Goal: Task Accomplishment & Management: Manage account settings

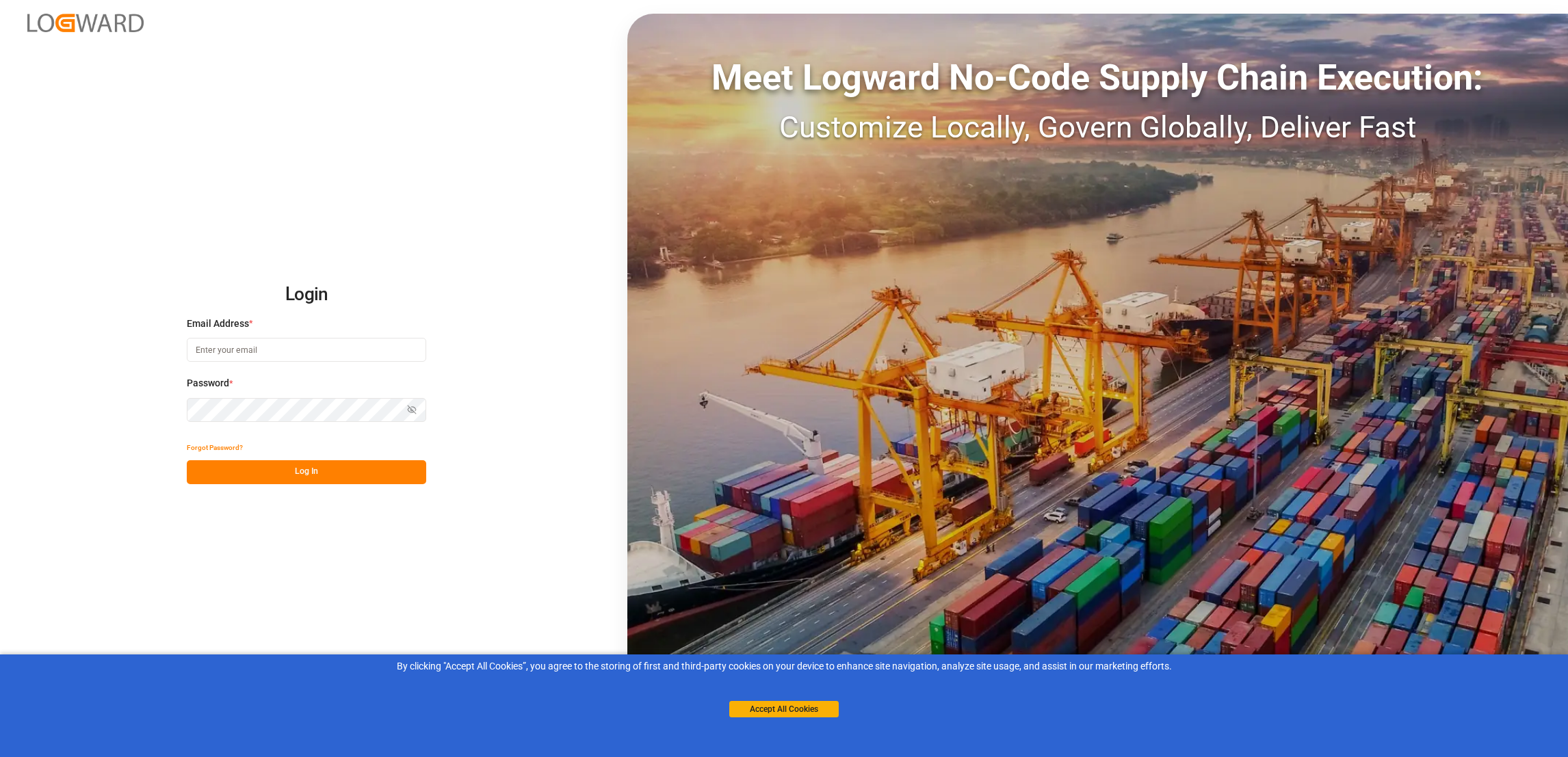
type input "anthony.beepat@kmcmusic.com"
click at [313, 470] on button "Log In" at bounding box center [306, 472] width 239 height 24
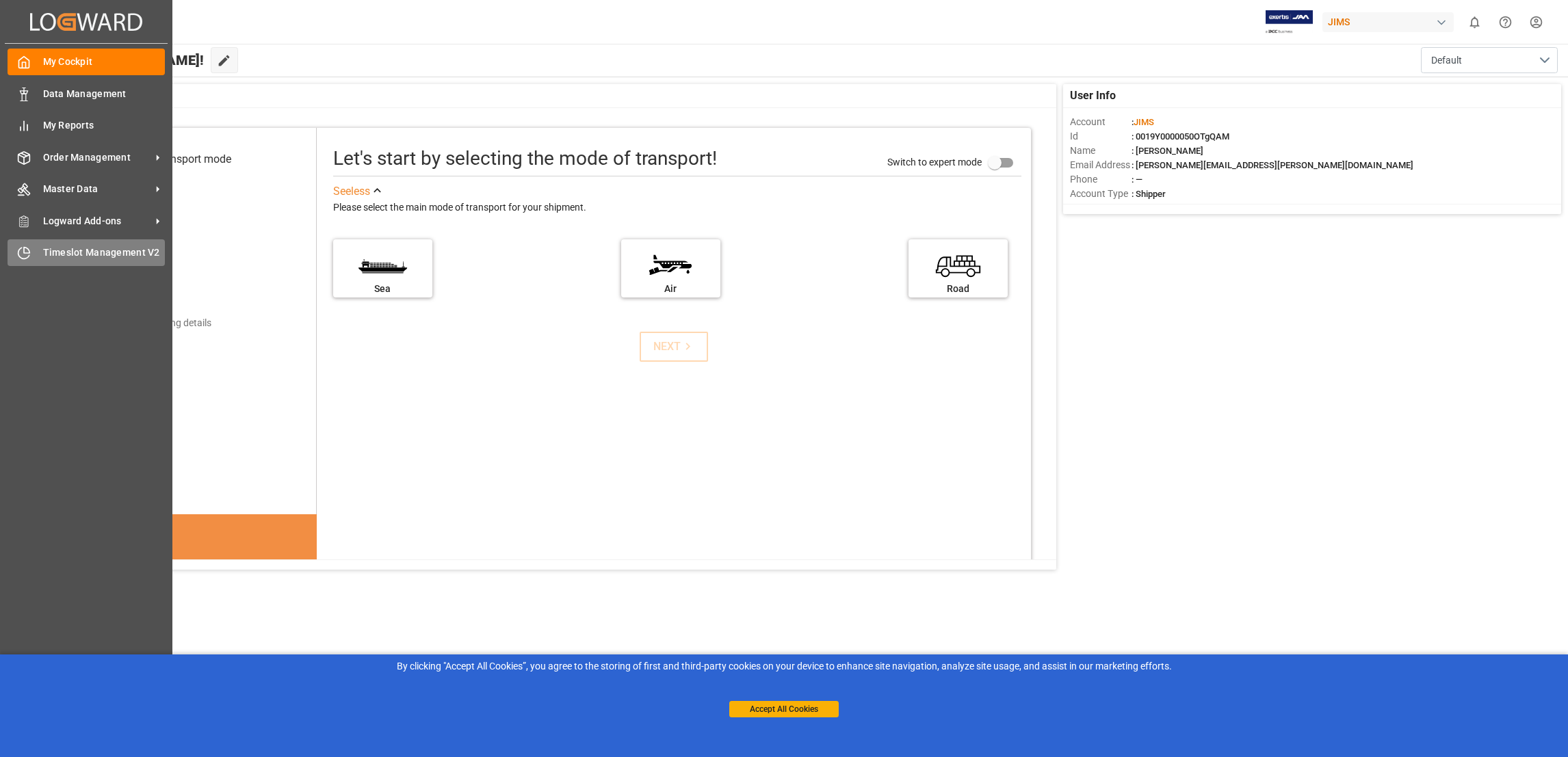
click at [96, 251] on span "Timeslot Management V2" at bounding box center [104, 253] width 122 height 14
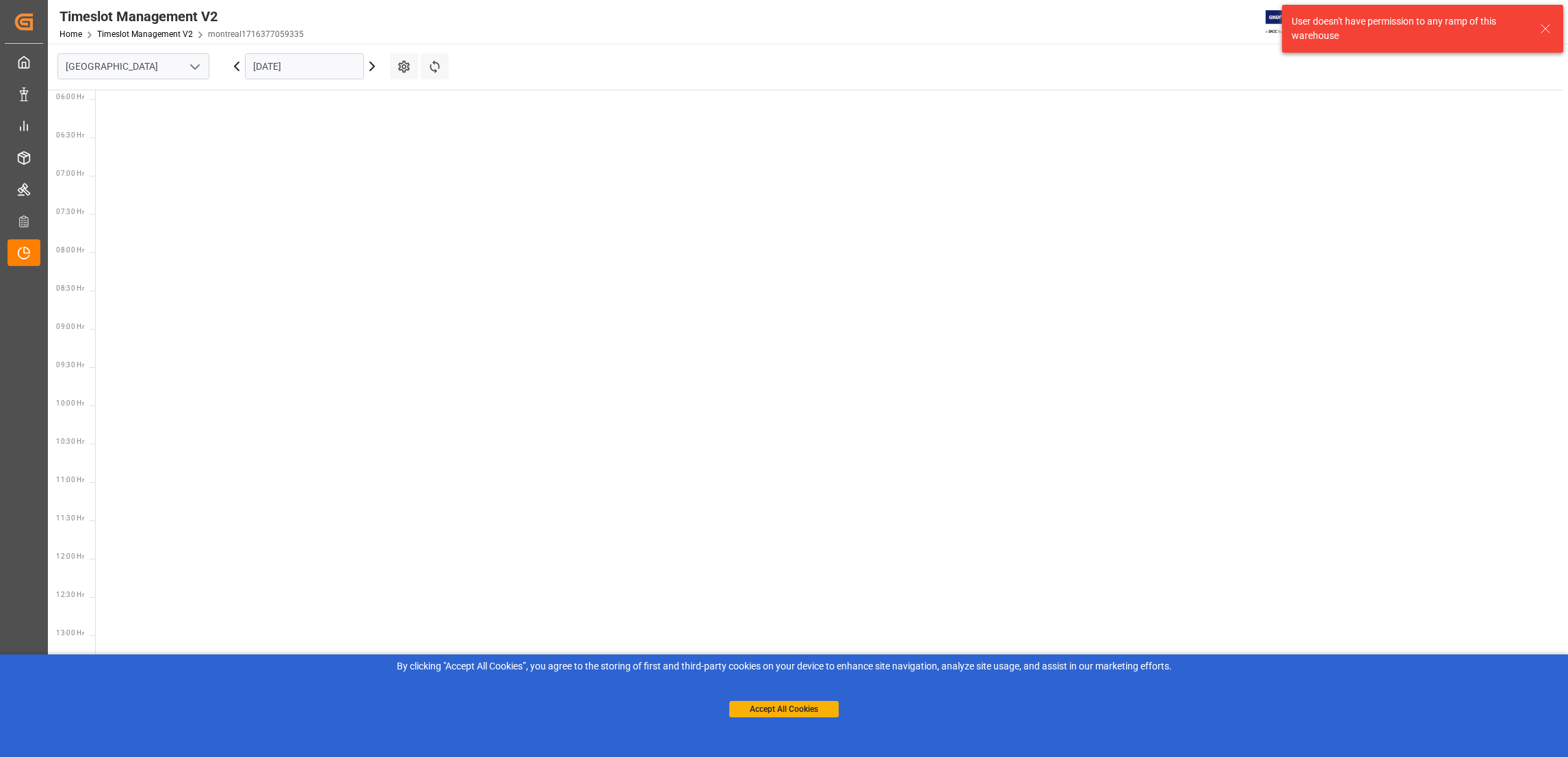
scroll to position [479, 0]
click at [190, 68] on icon "open menu" at bounding box center [194, 66] width 16 height 16
click at [150, 132] on div "Southaven" at bounding box center [132, 128] width 150 height 31
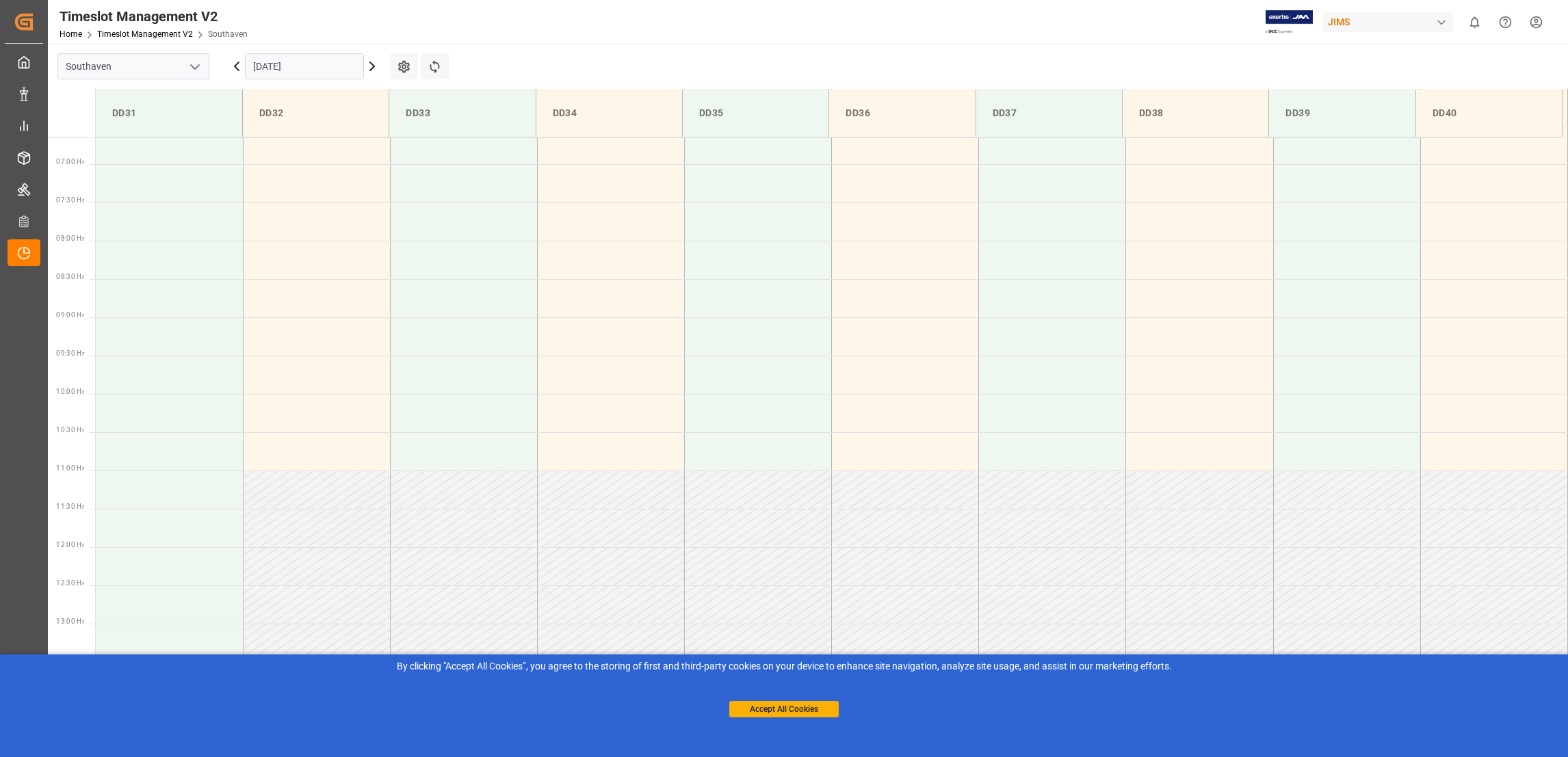
scroll to position [528, 0]
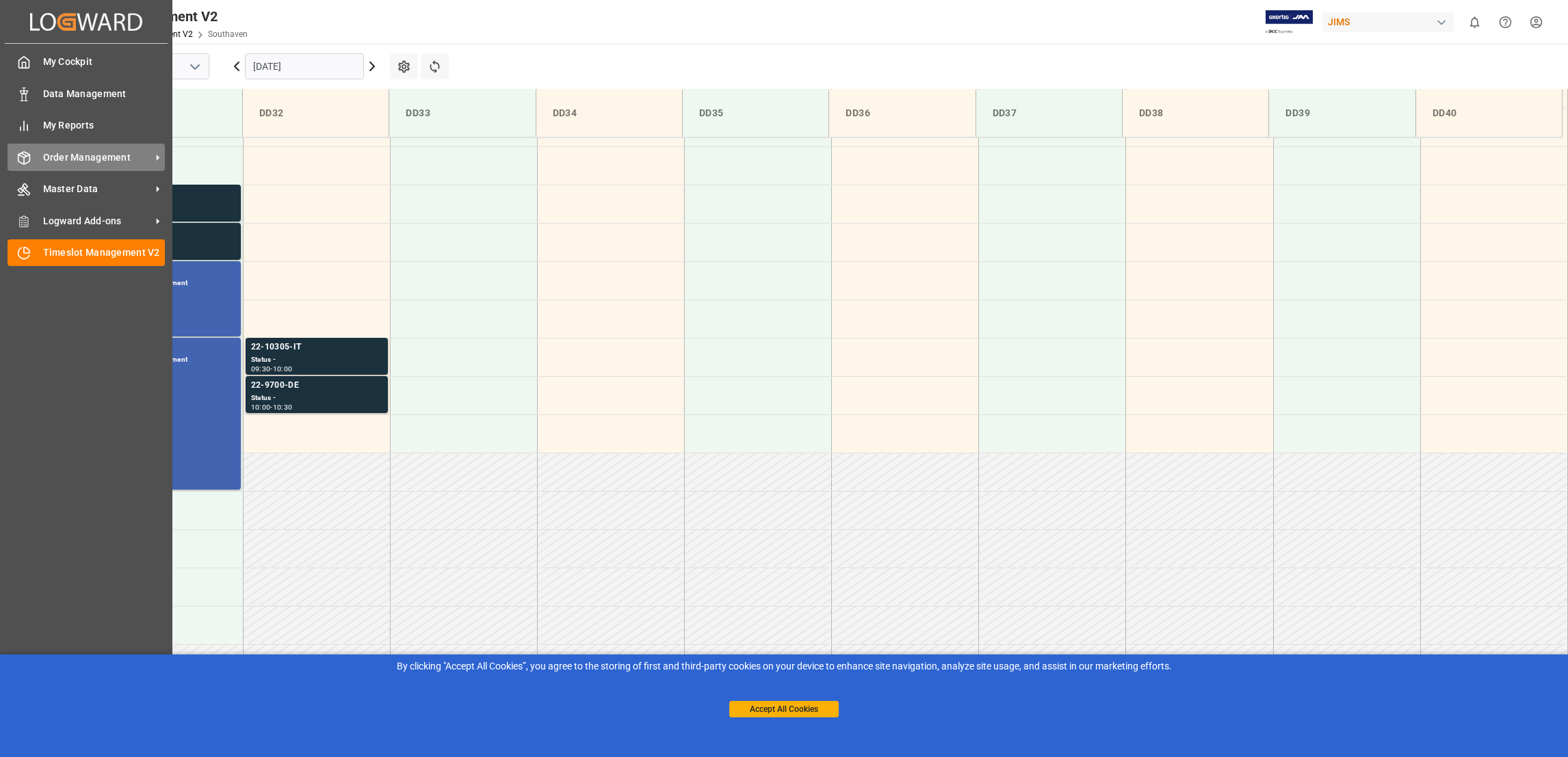
click at [145, 147] on div "Order Management Order Management" at bounding box center [86, 157] width 157 height 26
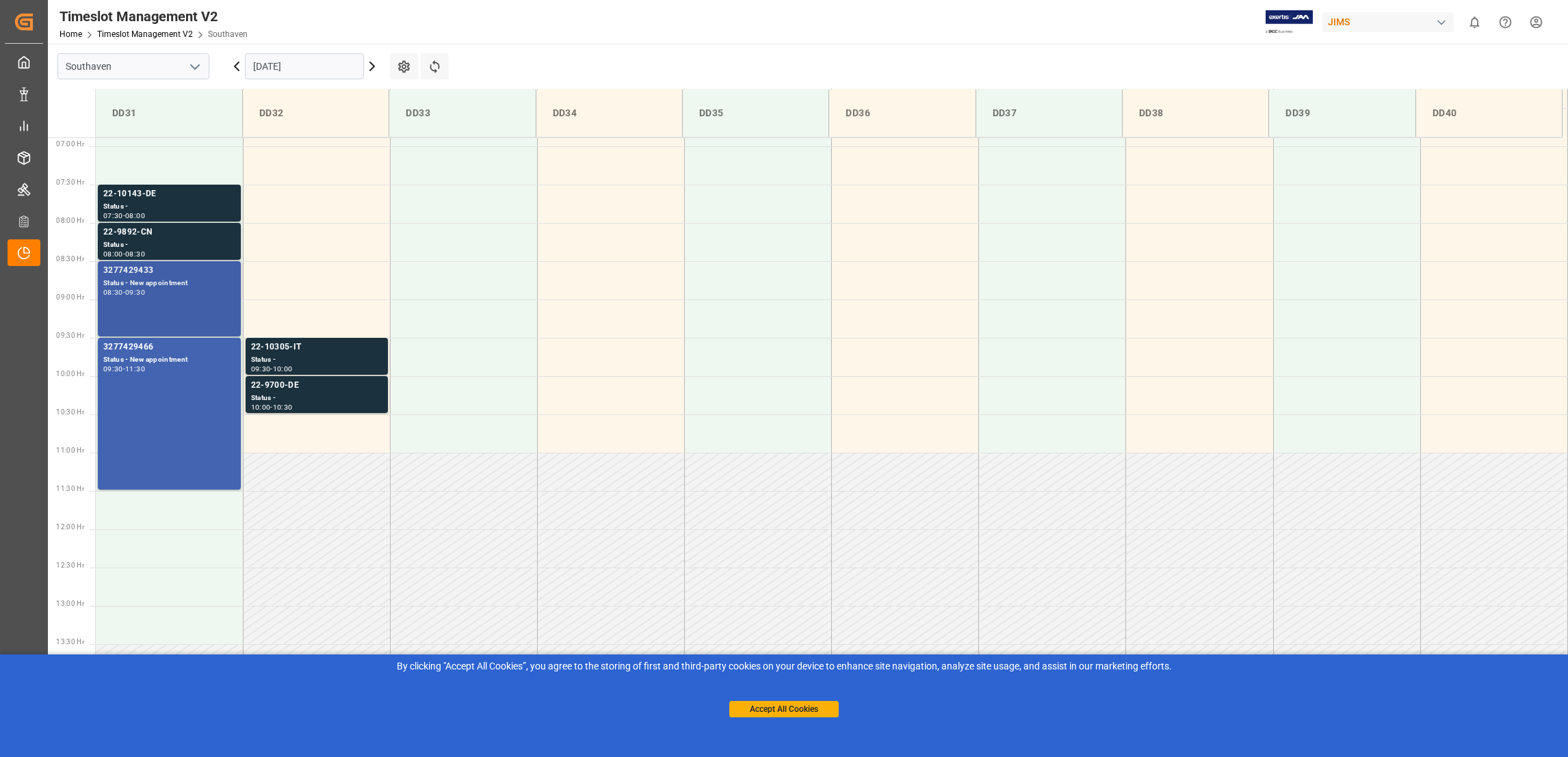
click at [147, 271] on div "3277429433" at bounding box center [169, 271] width 132 height 13
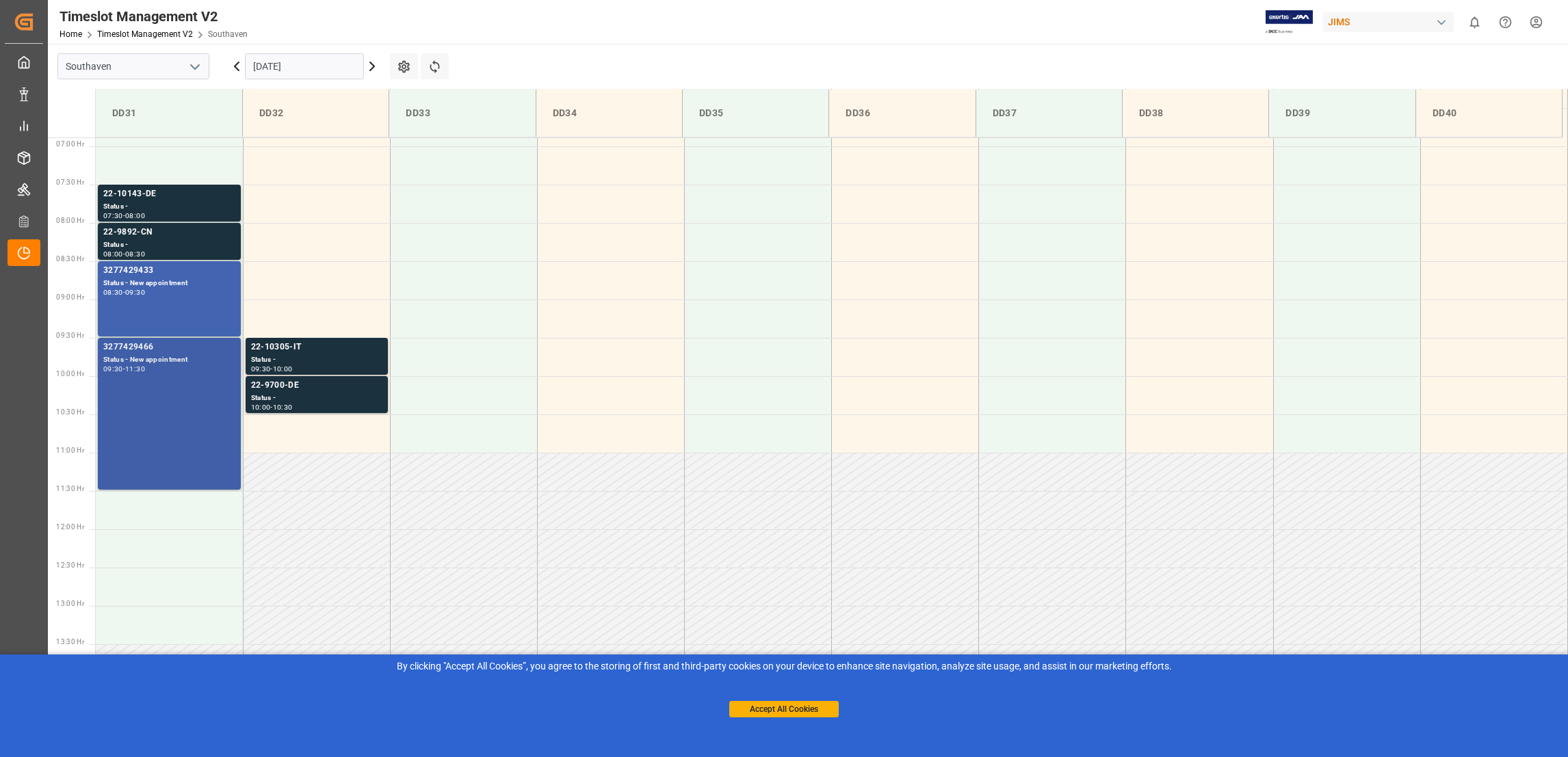
click at [140, 344] on div "3277429466" at bounding box center [169, 347] width 132 height 13
click at [142, 192] on div "22-10143-DE" at bounding box center [169, 194] width 132 height 13
click at [136, 227] on div "22-9892-CN" at bounding box center [169, 233] width 132 height 13
click at [288, 341] on div "22-10305-IT" at bounding box center [316, 347] width 132 height 13
click at [278, 380] on div "22-9700-DE" at bounding box center [316, 386] width 132 height 13
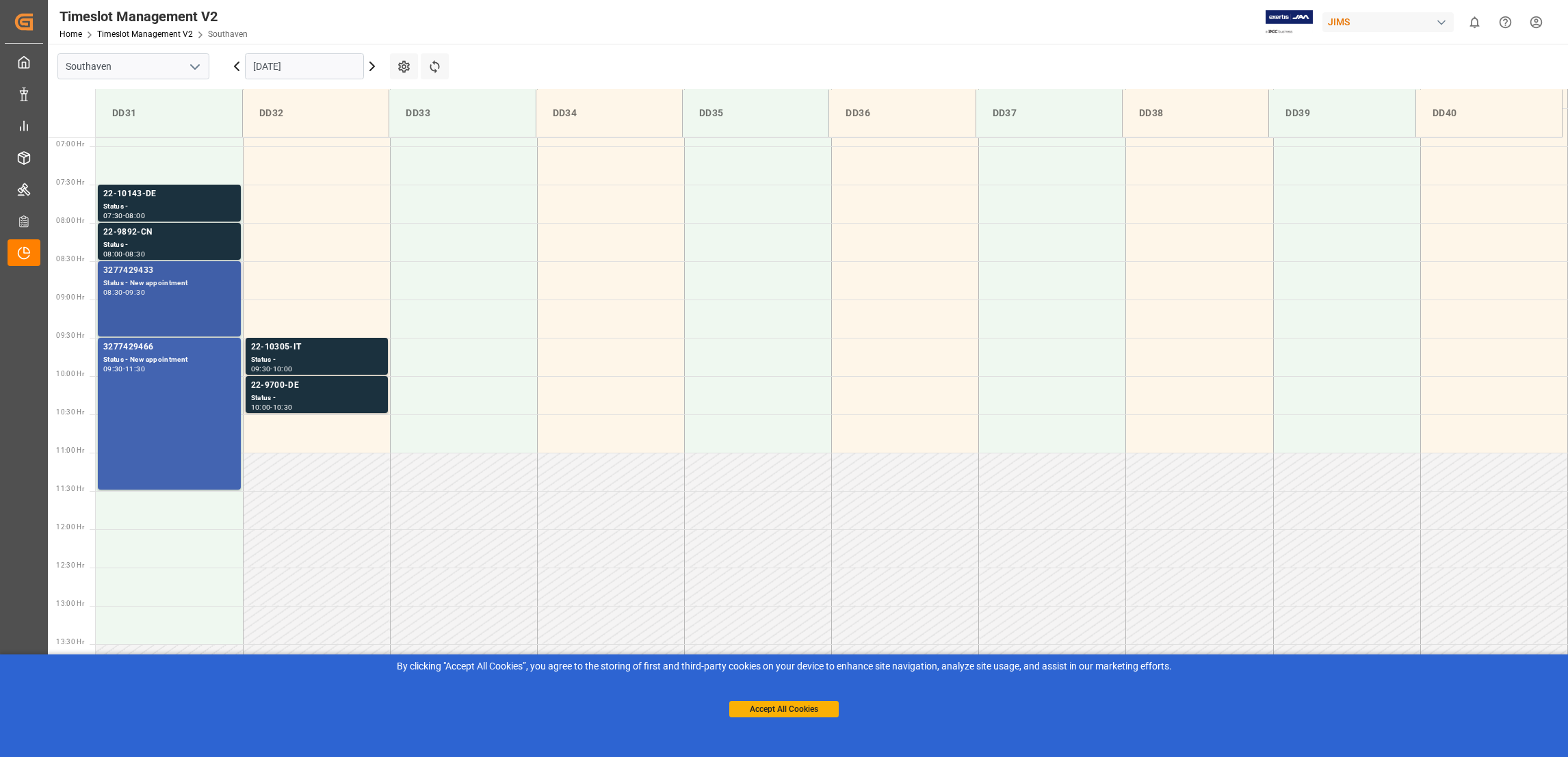
click at [140, 268] on div "3277429433" at bounding box center [169, 271] width 132 height 13
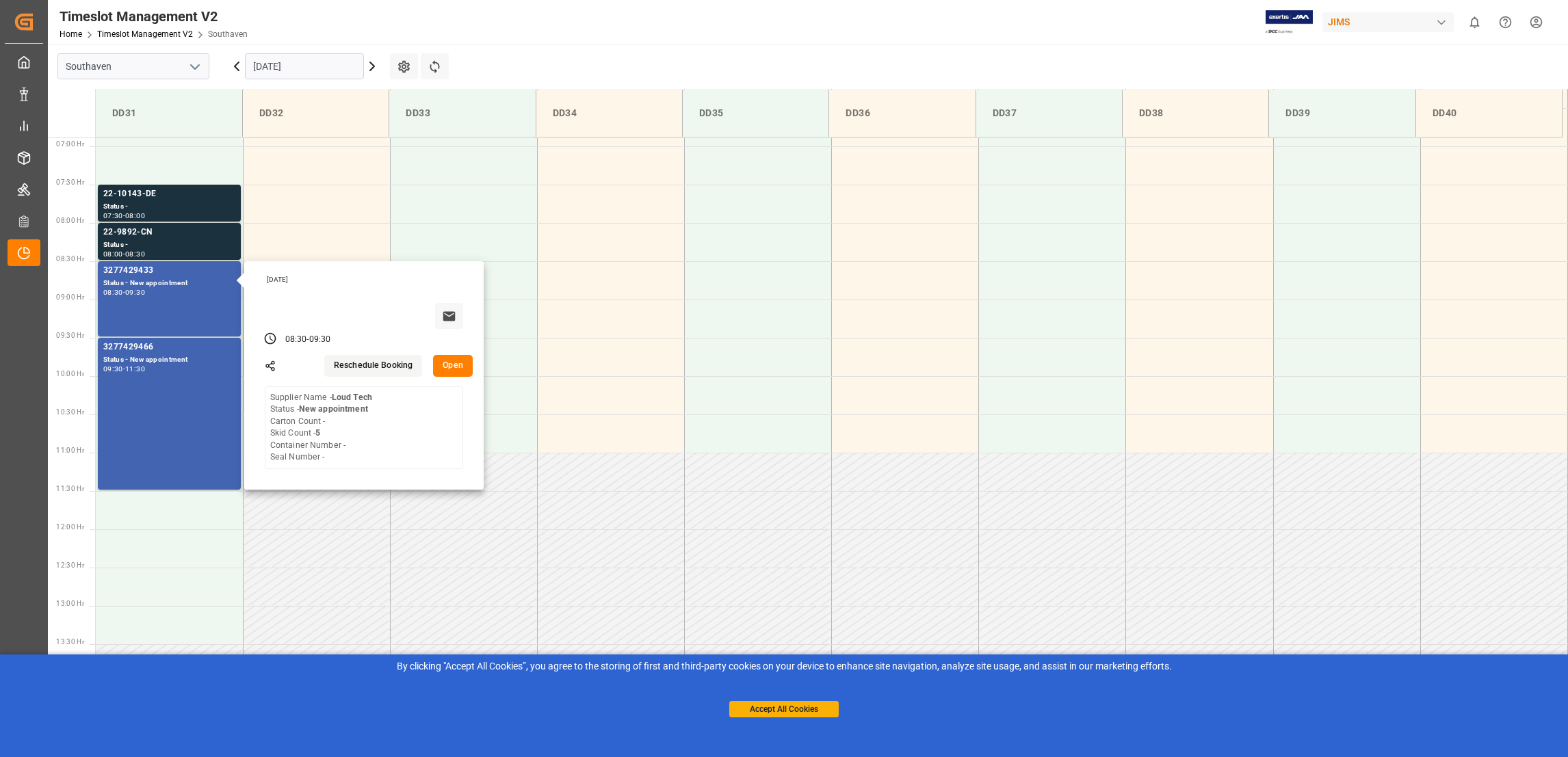
click at [449, 370] on button "Open" at bounding box center [453, 365] width 40 height 22
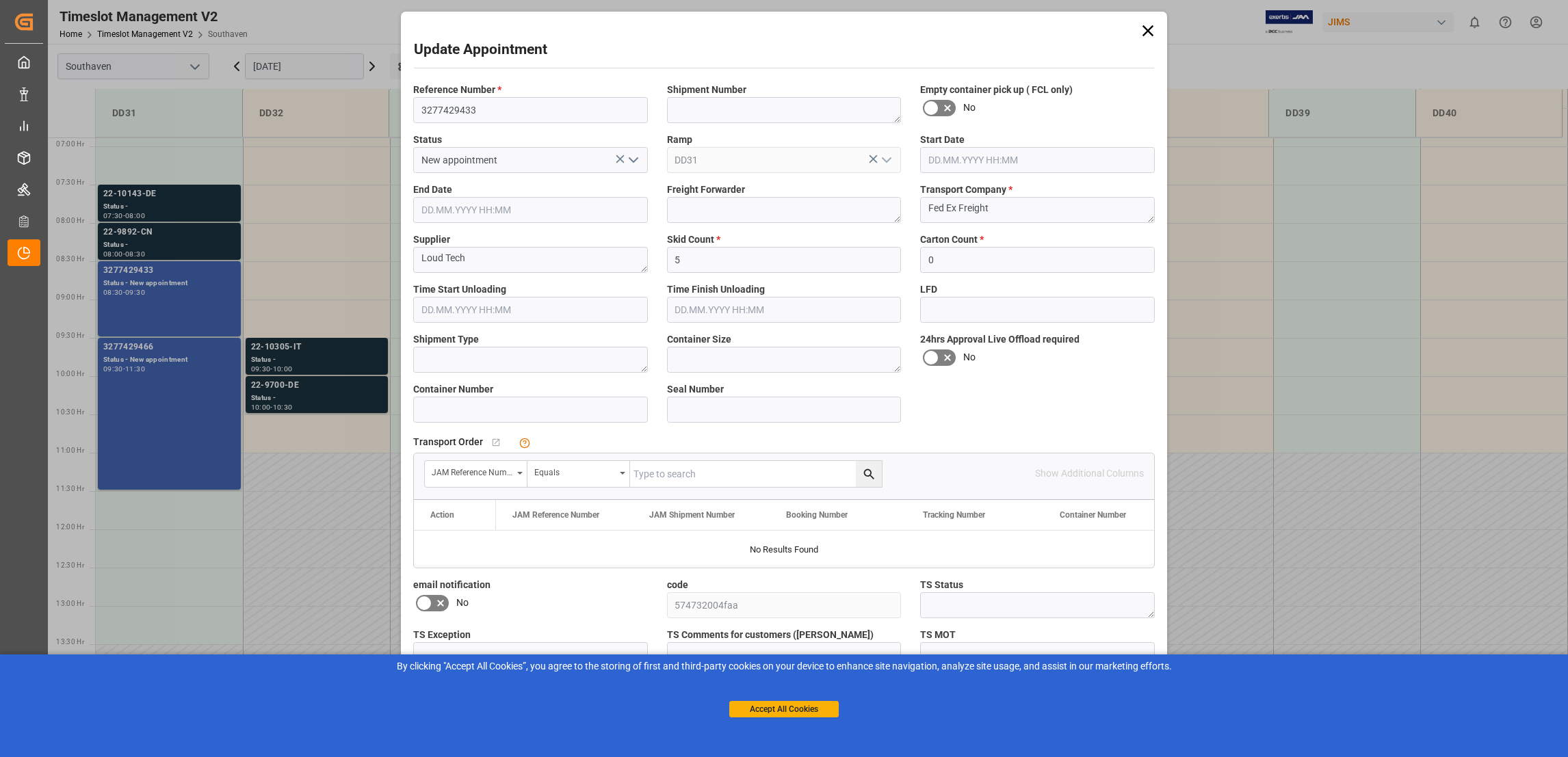
type input "5"
type input "0"
type input "[DATE] 08:30"
type input "[DATE] 09:30"
type input "[DATE] 20:44"
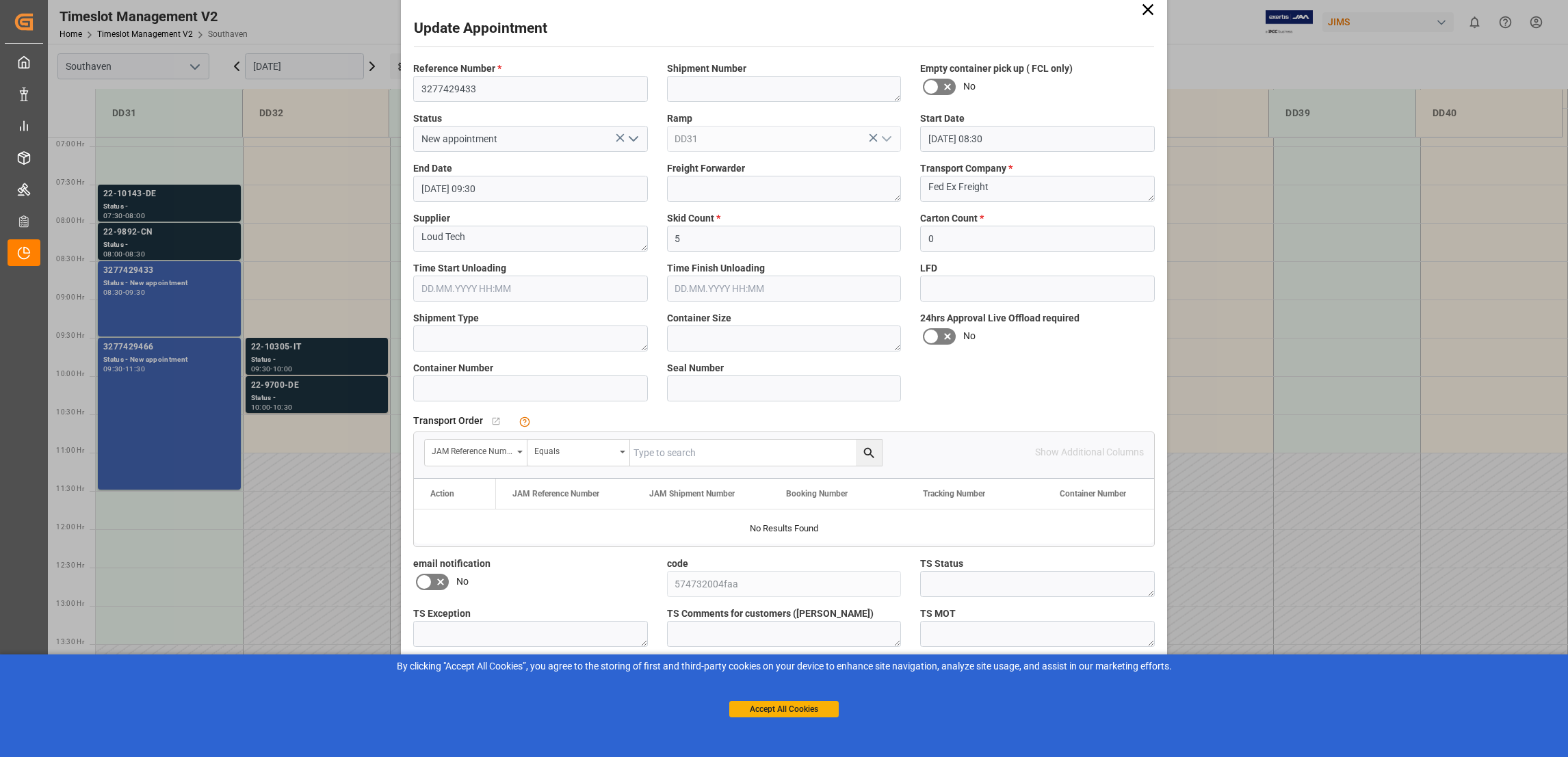
scroll to position [30, 0]
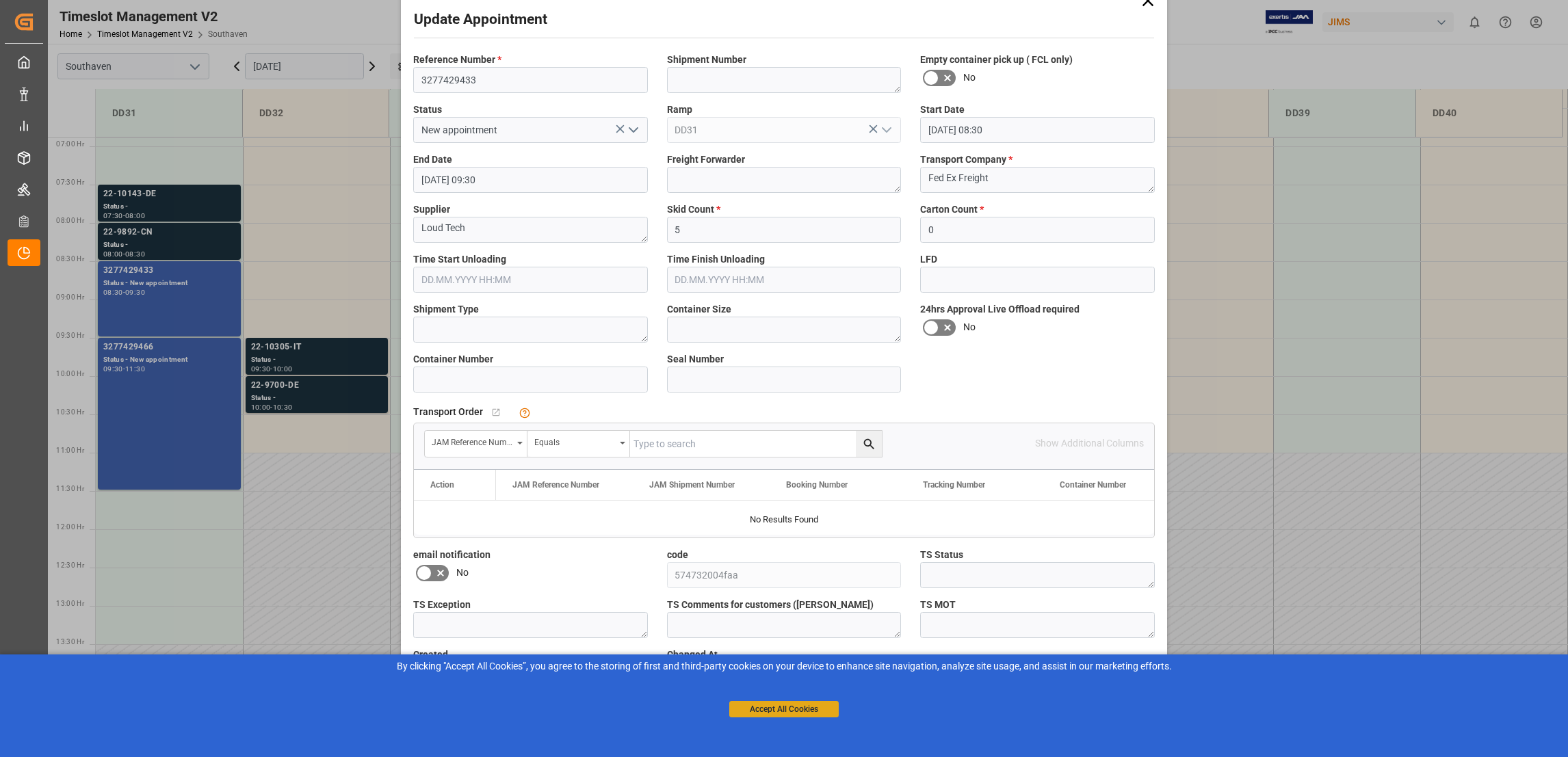
click at [777, 707] on button "Accept All Cookies" at bounding box center [784, 709] width 110 height 16
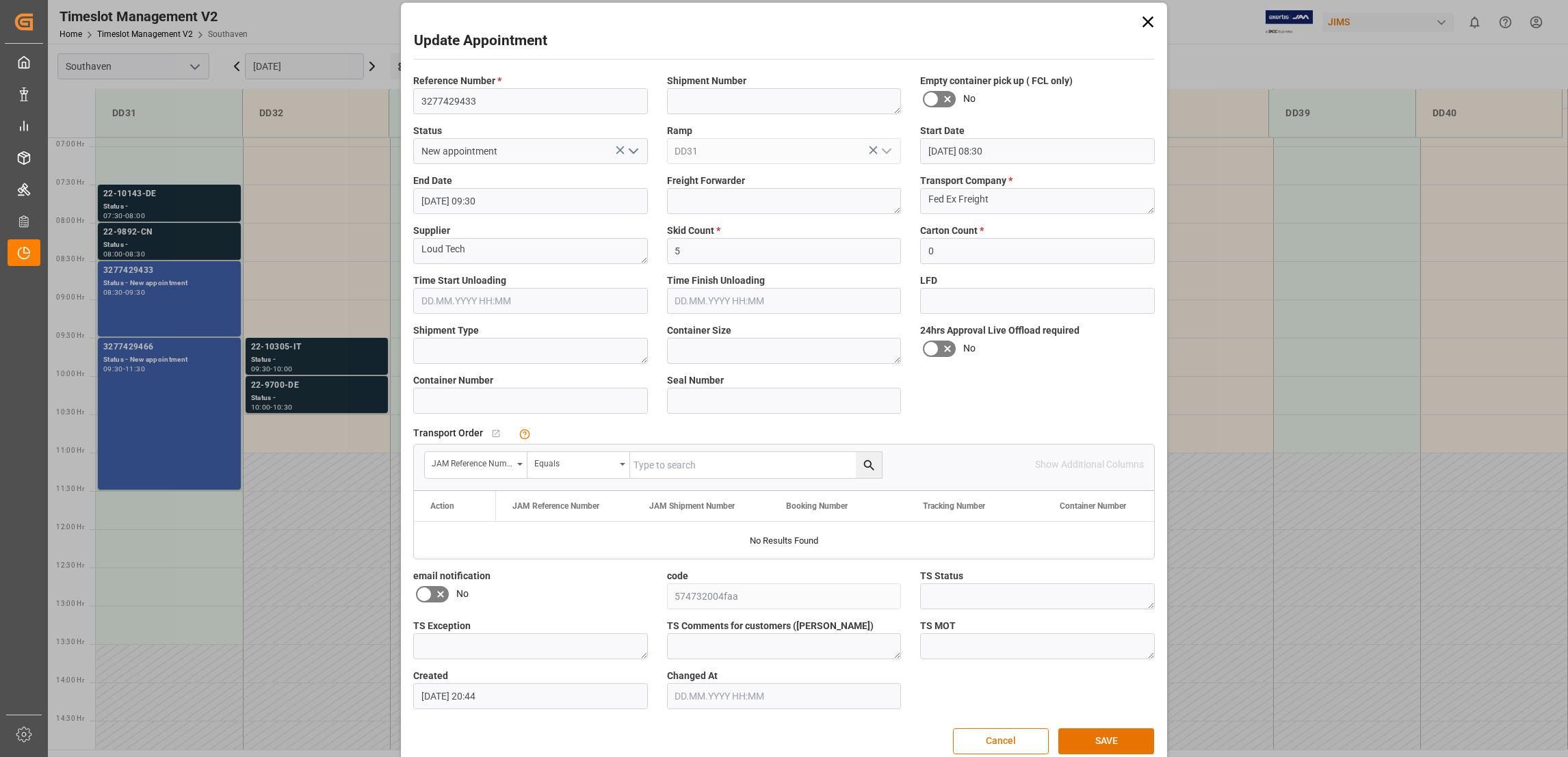
scroll to position [0, 0]
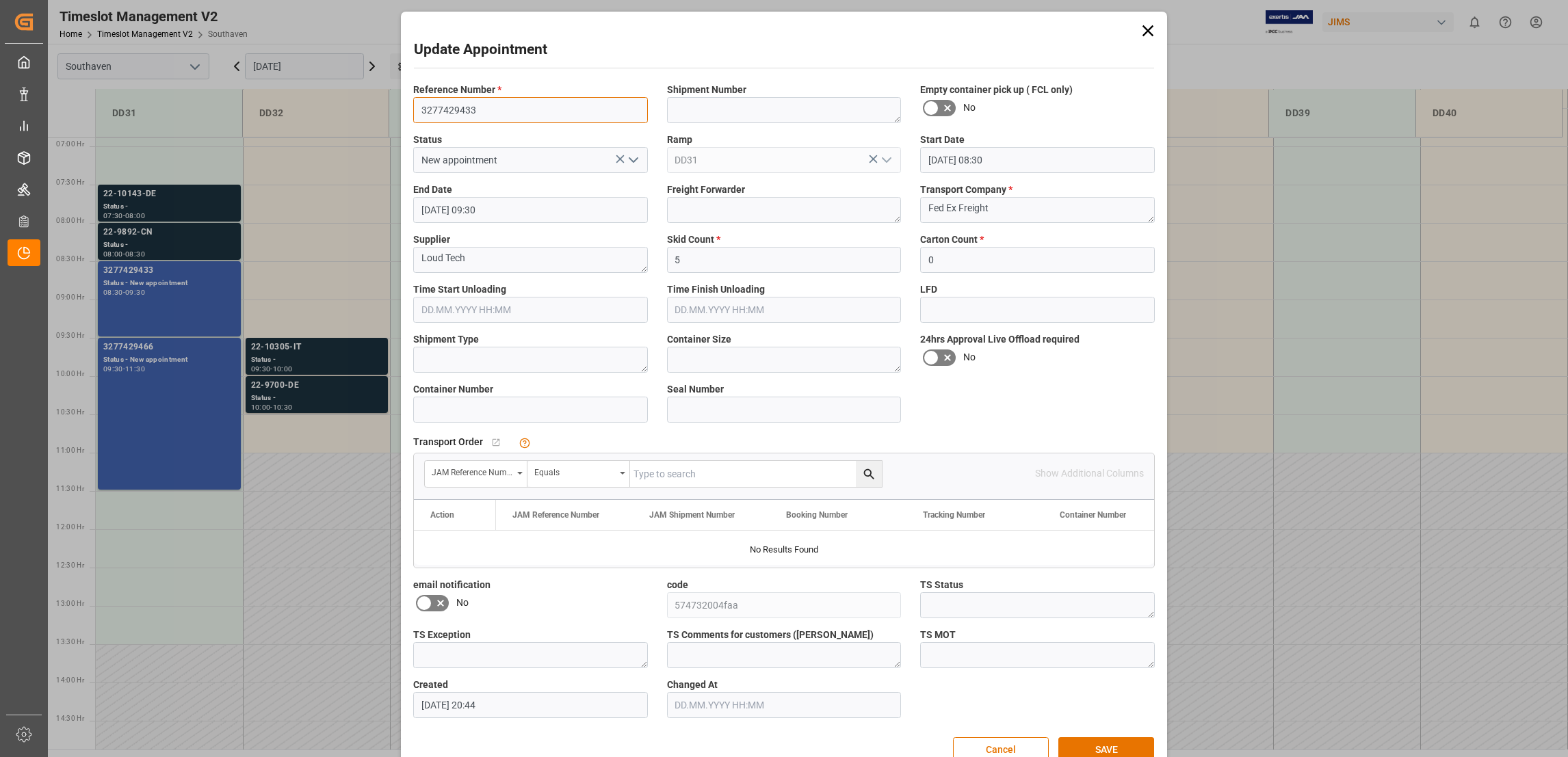
drag, startPoint x: 488, startPoint y: 108, endPoint x: 401, endPoint y: 108, distance: 87.0
click at [404, 108] on div "Reference Number * 3277429433" at bounding box center [531, 102] width 254 height 50
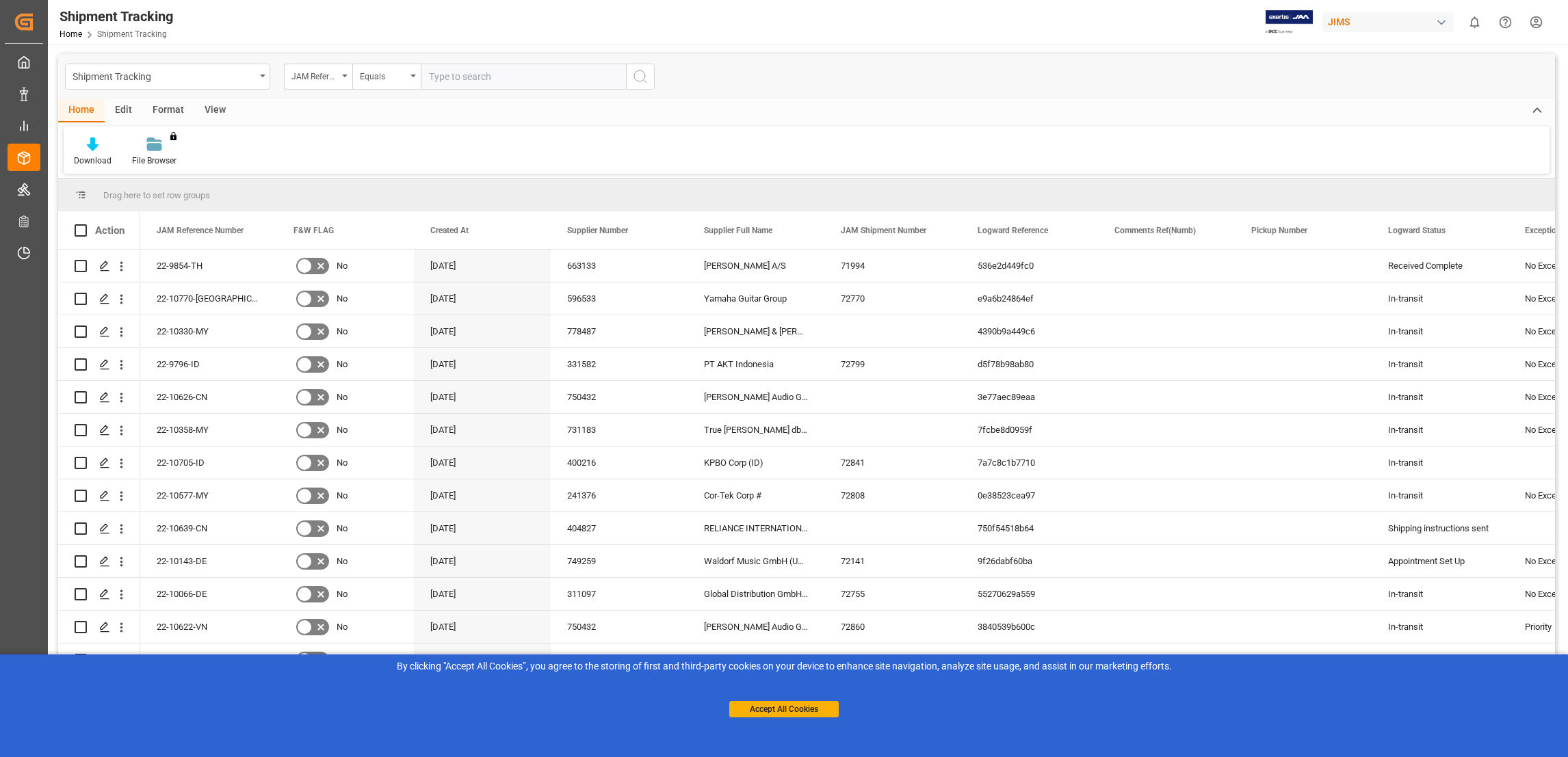
drag, startPoint x: 409, startPoint y: 114, endPoint x: 306, endPoint y: 114, distance: 103.0
click at [406, 114] on div "Home Edit Format View" at bounding box center [806, 111] width 1497 height 24
click at [221, 116] on div "View" at bounding box center [215, 111] width 42 height 24
click at [78, 141] on div at bounding box center [87, 144] width 26 height 14
click at [158, 249] on div "Anthony shipment tracking" at bounding box center [140, 249] width 120 height 14
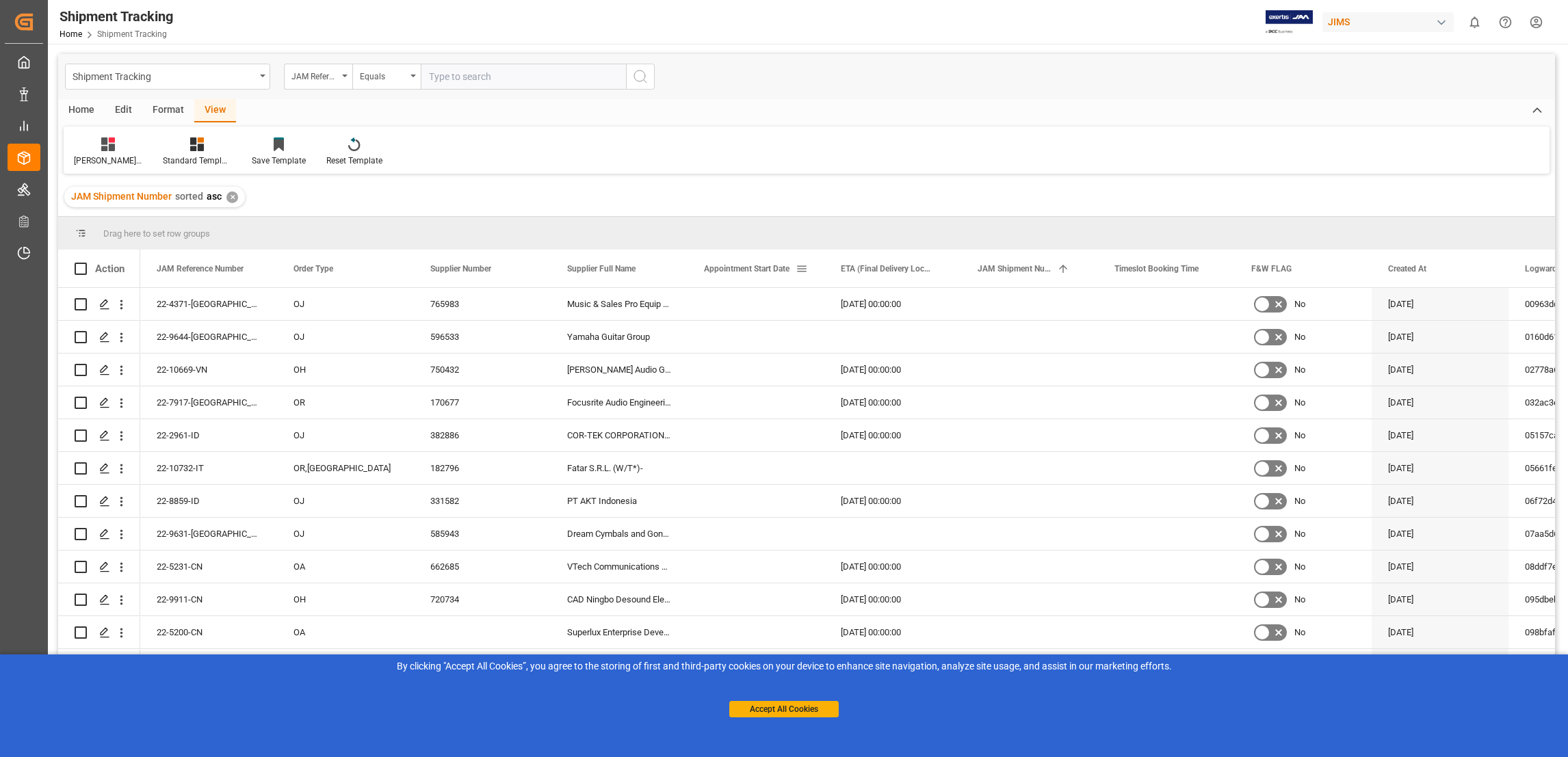
click at [775, 267] on span "Appointment Start Date" at bounding box center [747, 269] width 85 height 9
click at [799, 271] on span at bounding box center [802, 269] width 12 height 12
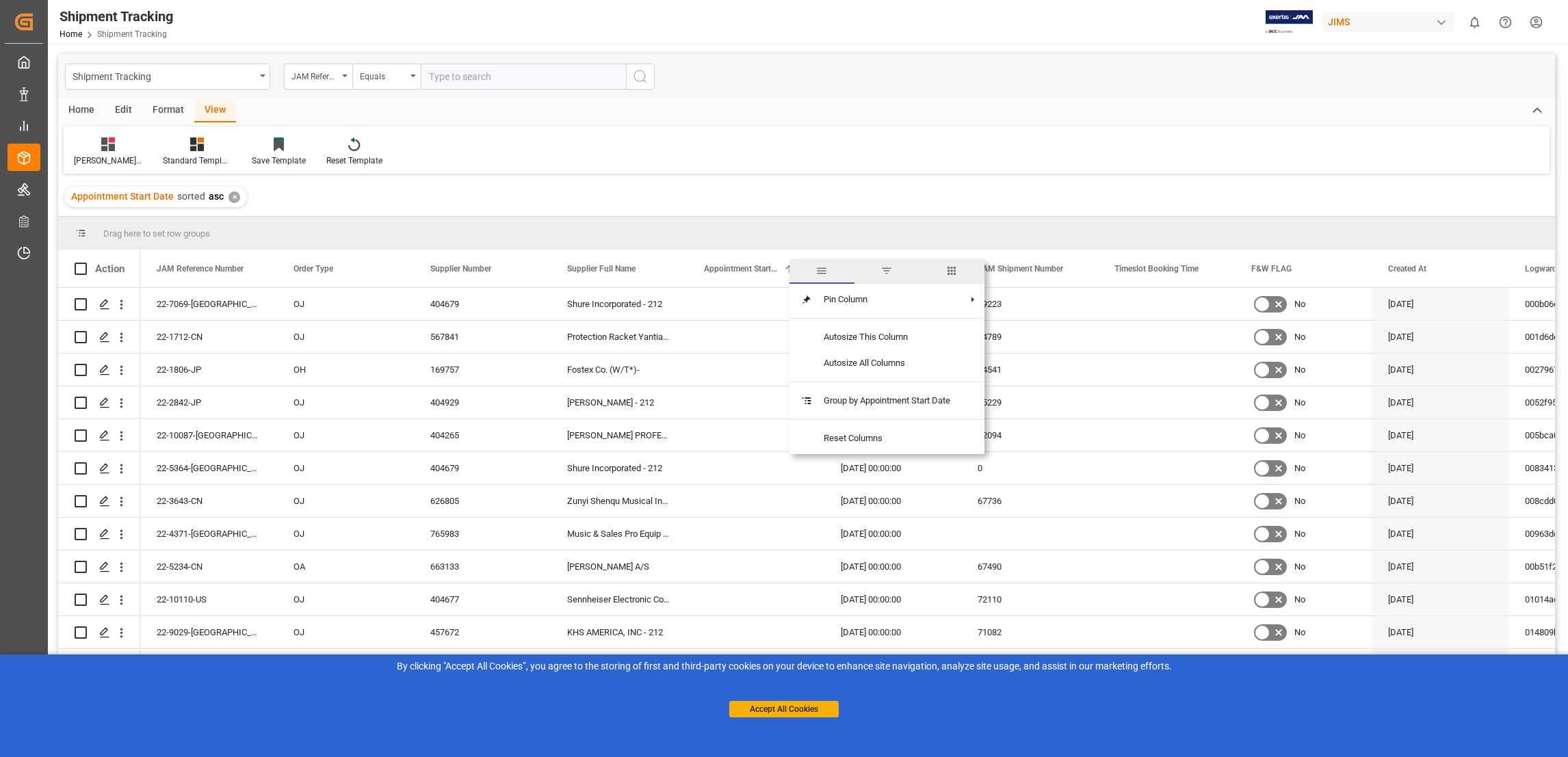
click at [890, 274] on span "filter" at bounding box center [887, 271] width 12 height 12
click at [928, 341] on input "date" at bounding box center [865, 343] width 134 height 27
type input "2025-09-04"
click at [889, 385] on button "Apply" at bounding box center [882, 385] width 26 height 13
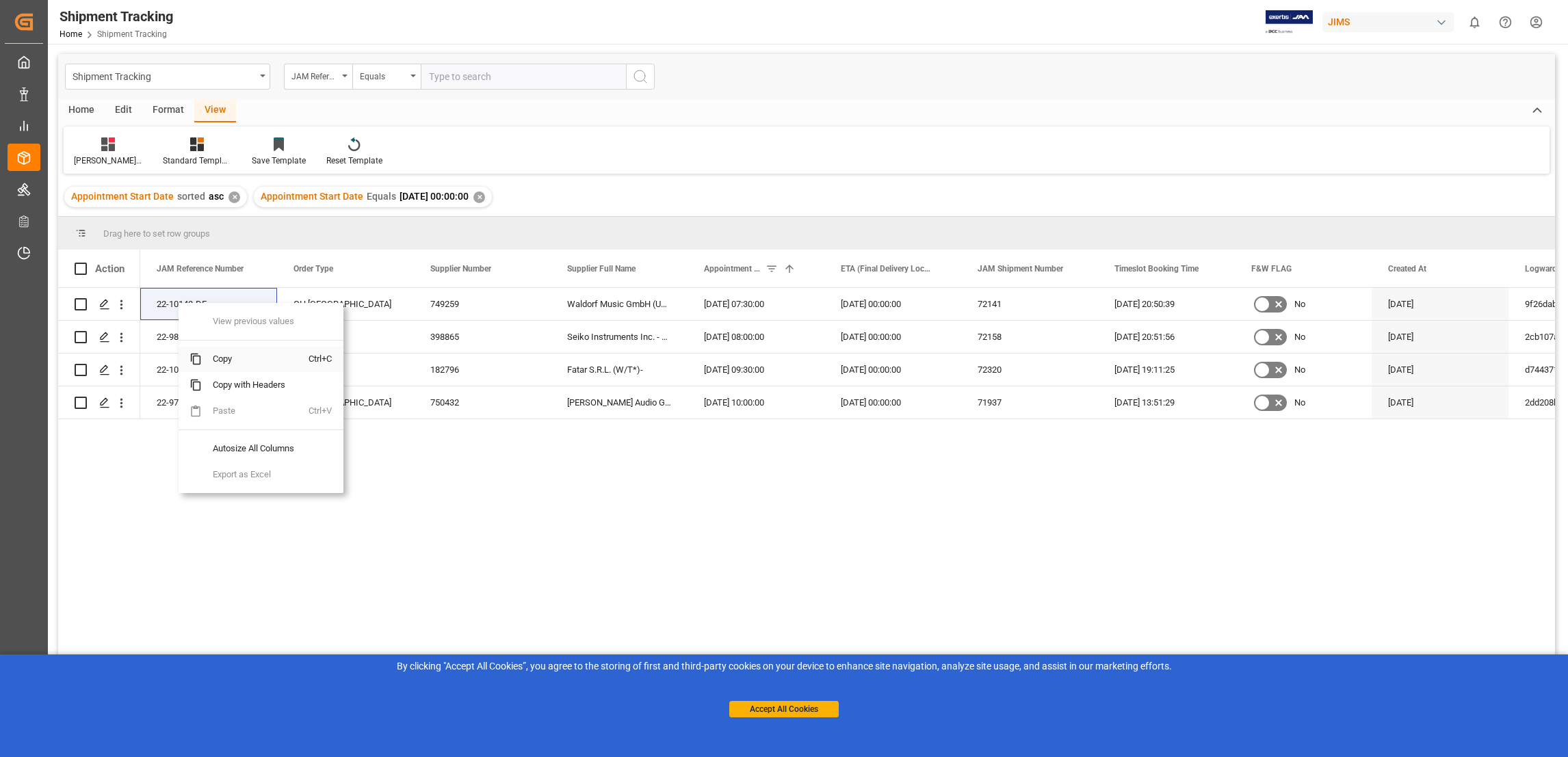
click at [241, 362] on span "Copy" at bounding box center [255, 359] width 107 height 26
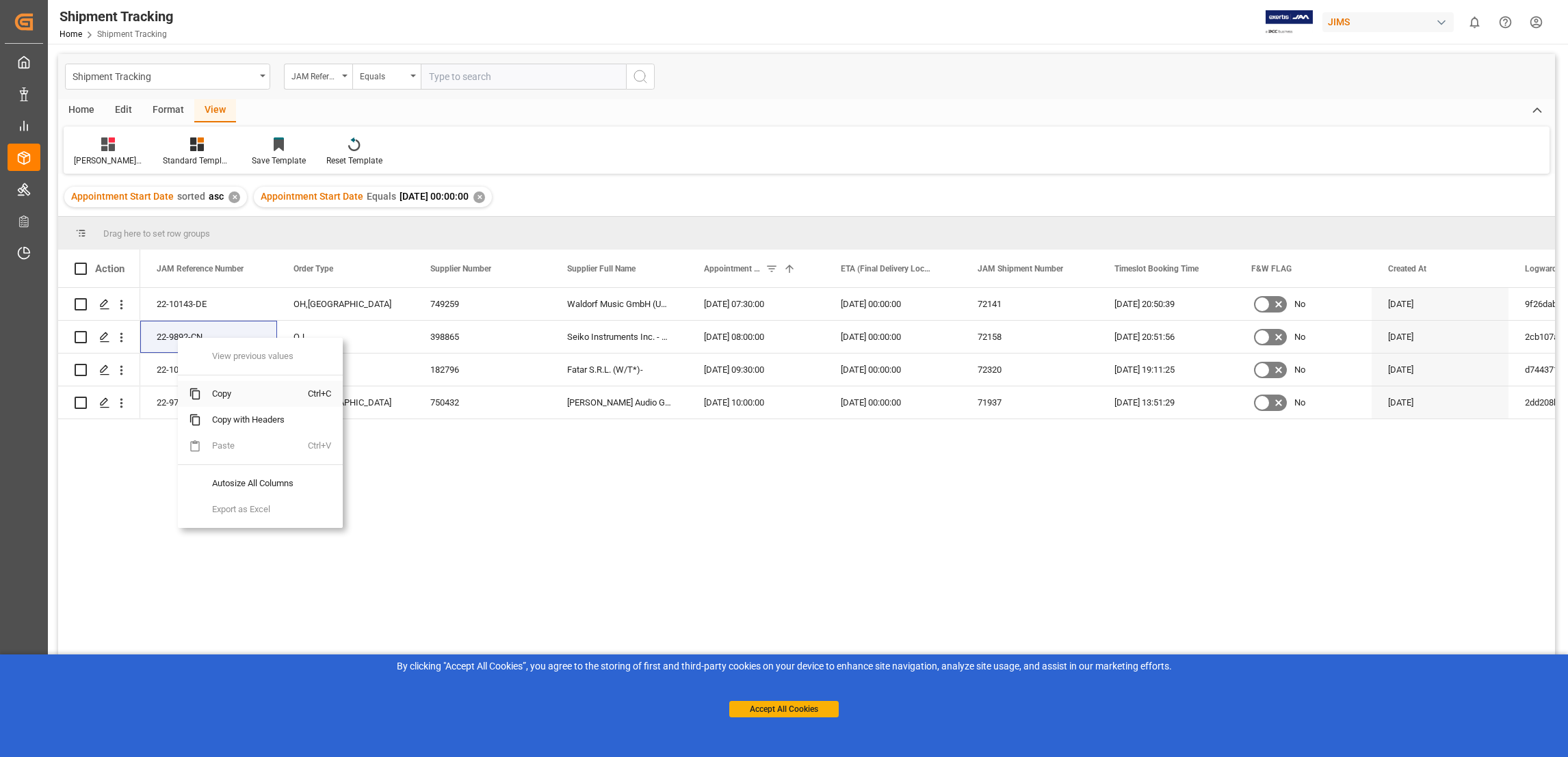
click at [221, 390] on span "Copy" at bounding box center [255, 394] width 107 height 26
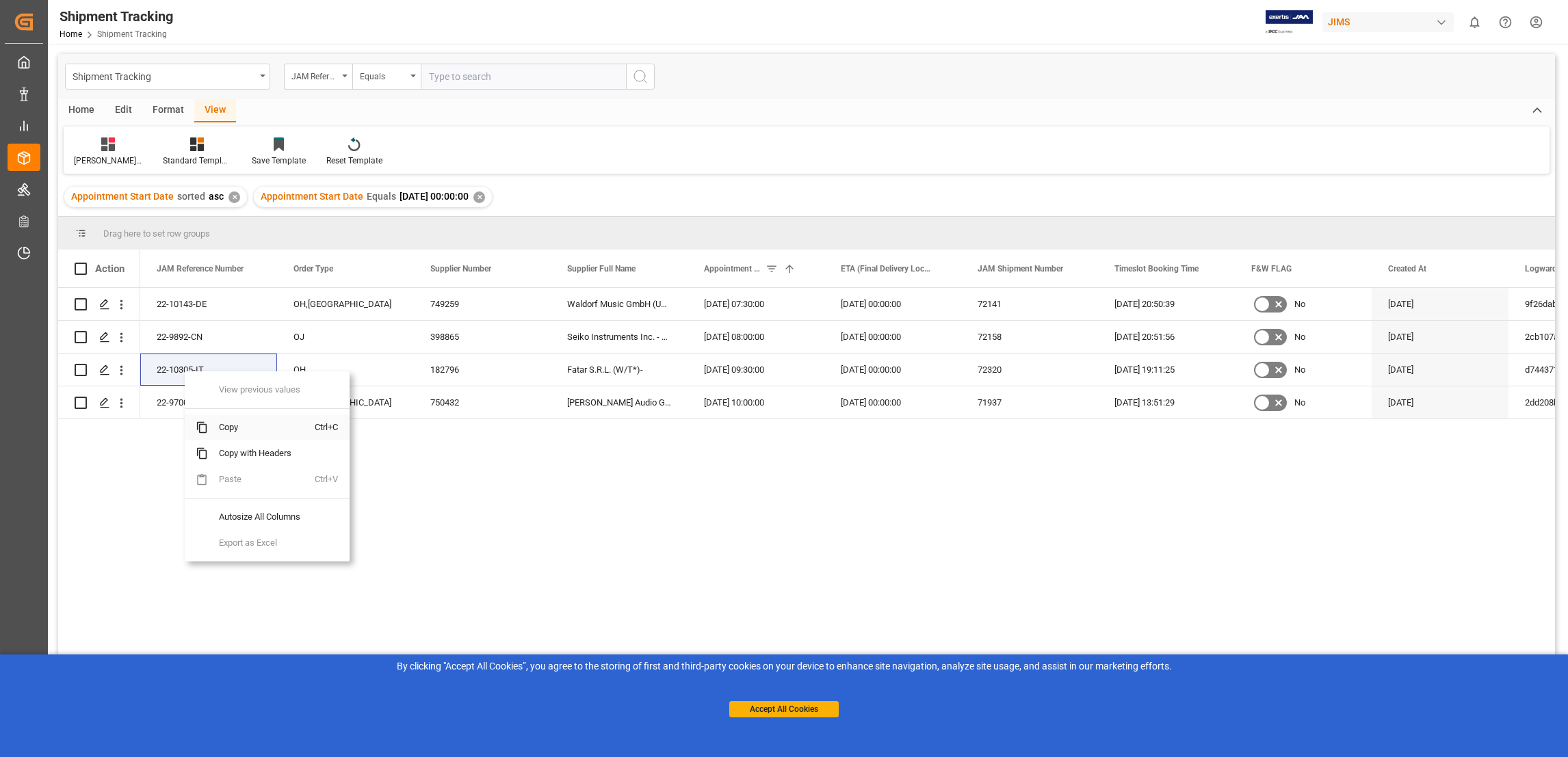
click at [261, 431] on span "Copy" at bounding box center [261, 427] width 107 height 26
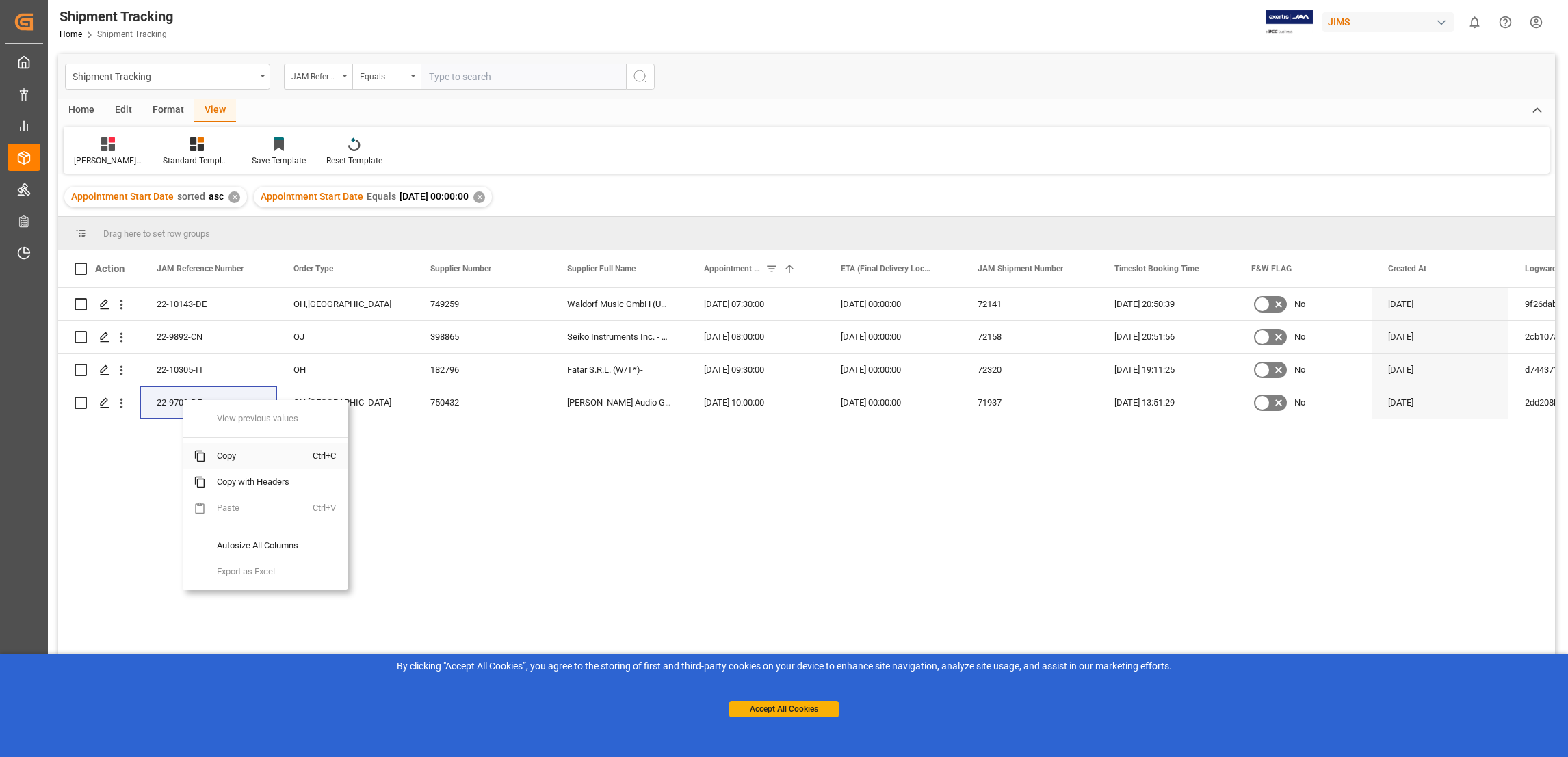
click at [239, 457] on span "Copy" at bounding box center [259, 456] width 107 height 26
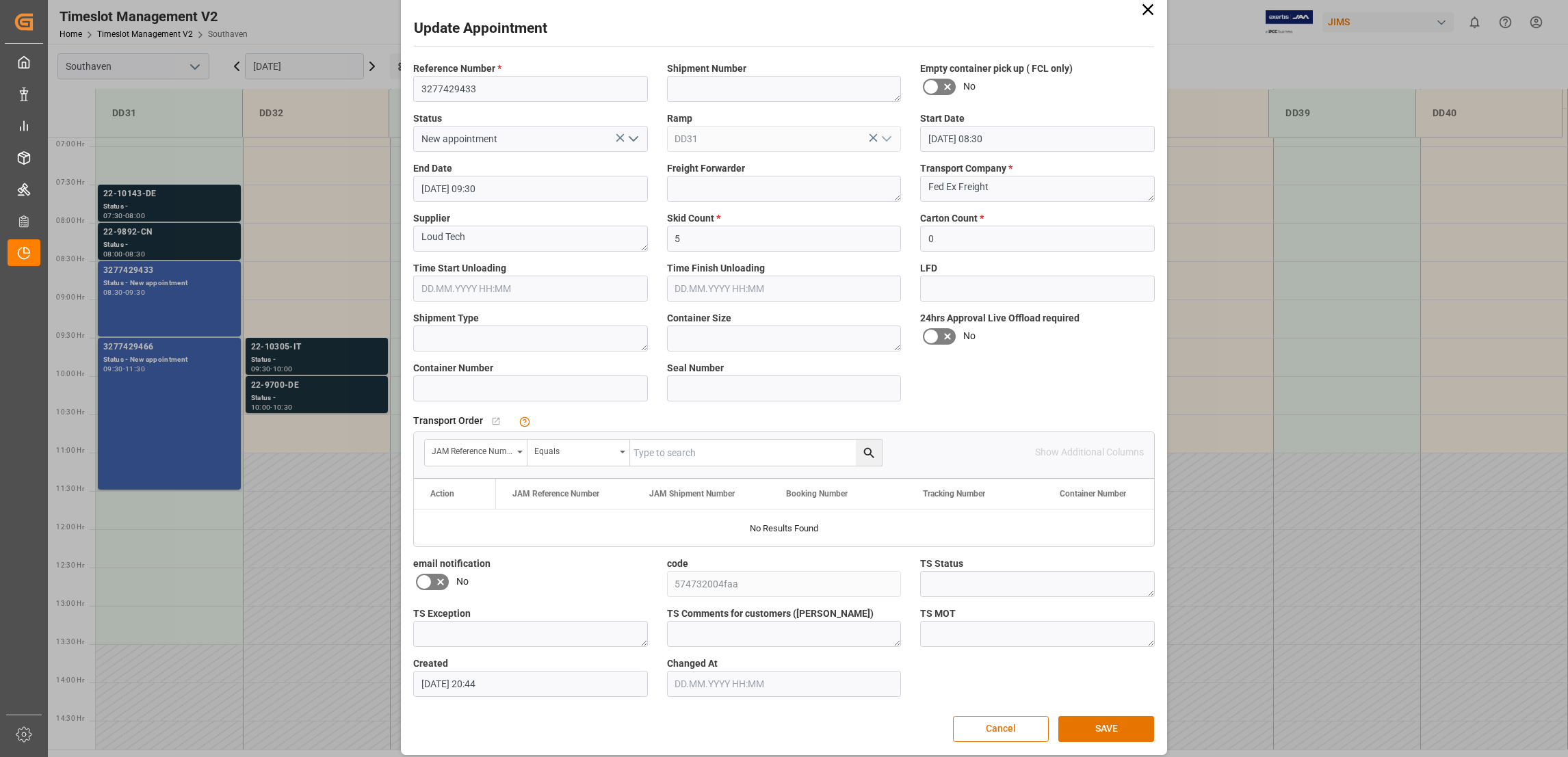
scroll to position [30, 0]
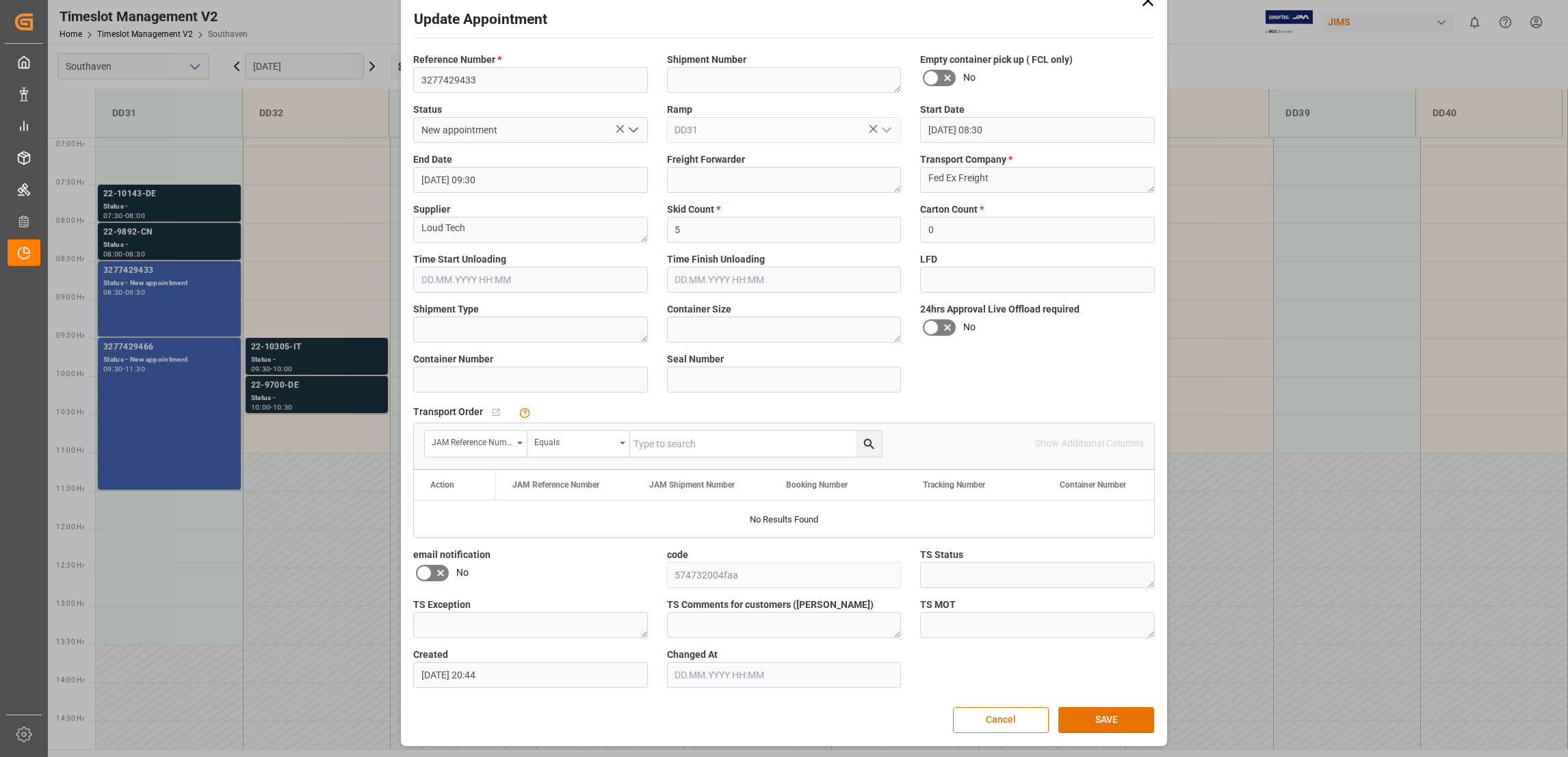
click at [347, 15] on div "Update Appointment Reference Number * 3277429433 Shipment Number Empty containe…" at bounding box center [784, 378] width 1568 height 757
click at [1017, 719] on button "Cancel" at bounding box center [1000, 720] width 96 height 26
